Goal: Task Accomplishment & Management: Use online tool/utility

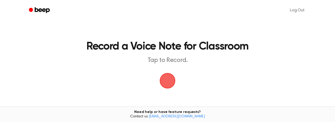
click at [171, 79] on span "button" at bounding box center [168, 81] width 18 height 18
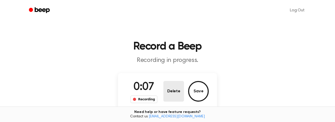
click at [174, 90] on button "Delete" at bounding box center [173, 91] width 21 height 21
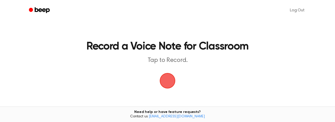
click at [167, 83] on span "button" at bounding box center [167, 80] width 23 height 23
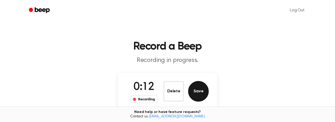
click at [201, 91] on button "Save" at bounding box center [198, 91] width 21 height 21
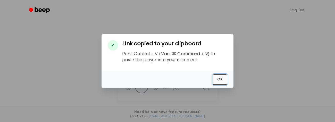
click at [221, 75] on button "OK" at bounding box center [220, 79] width 15 height 11
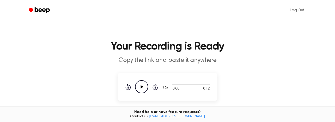
click at [142, 91] on icon "Play Audio" at bounding box center [141, 86] width 13 height 13
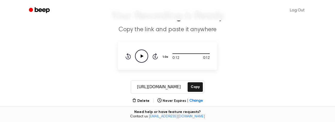
scroll to position [33, 0]
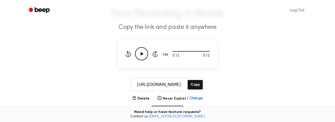
click at [142, 101] on div "Delete | Never Expires | Change Record" at bounding box center [167, 107] width 99 height 24
click at [144, 97] on button "Delete" at bounding box center [140, 98] width 17 height 5
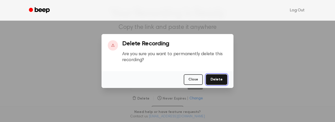
click at [224, 80] on button "Delete" at bounding box center [216, 79] width 21 height 11
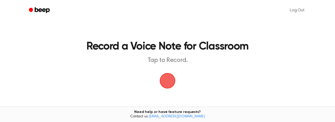
click at [171, 76] on span "button" at bounding box center [168, 81] width 16 height 16
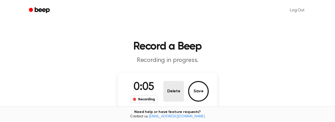
click at [175, 92] on button "Delete" at bounding box center [173, 91] width 21 height 21
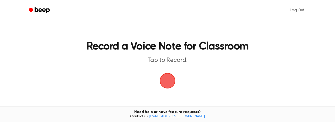
click at [162, 78] on span "button" at bounding box center [168, 81] width 16 height 16
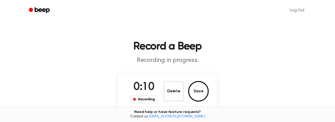
click at [210, 87] on div "0:10 Recording Delete Save" at bounding box center [167, 91] width 99 height 36
click at [205, 88] on button "Save" at bounding box center [198, 91] width 21 height 21
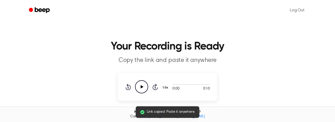
click at [143, 86] on icon "Play Audio" at bounding box center [141, 86] width 13 height 13
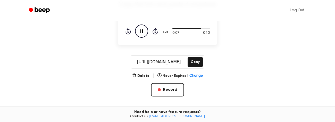
scroll to position [57, 0]
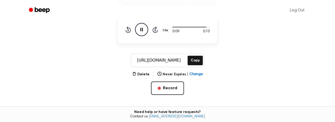
click at [129, 32] on icon at bounding box center [128, 30] width 5 height 6
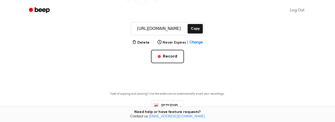
scroll to position [89, 0]
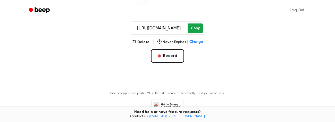
click at [198, 31] on button "Copy" at bounding box center [195, 28] width 15 height 10
